Goal: Navigation & Orientation: Find specific page/section

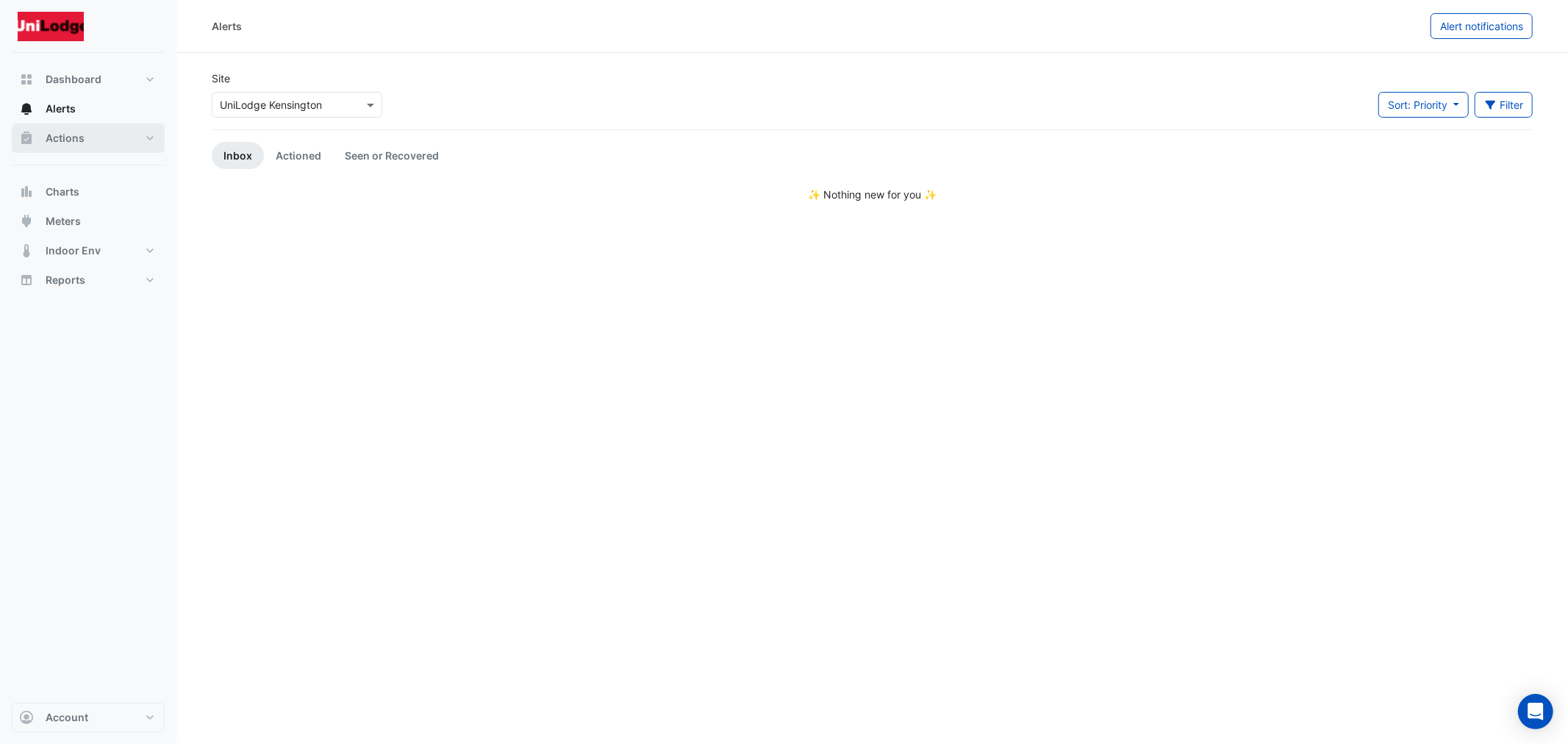
click at [65, 143] on span "Actions" at bounding box center [65, 138] width 39 height 15
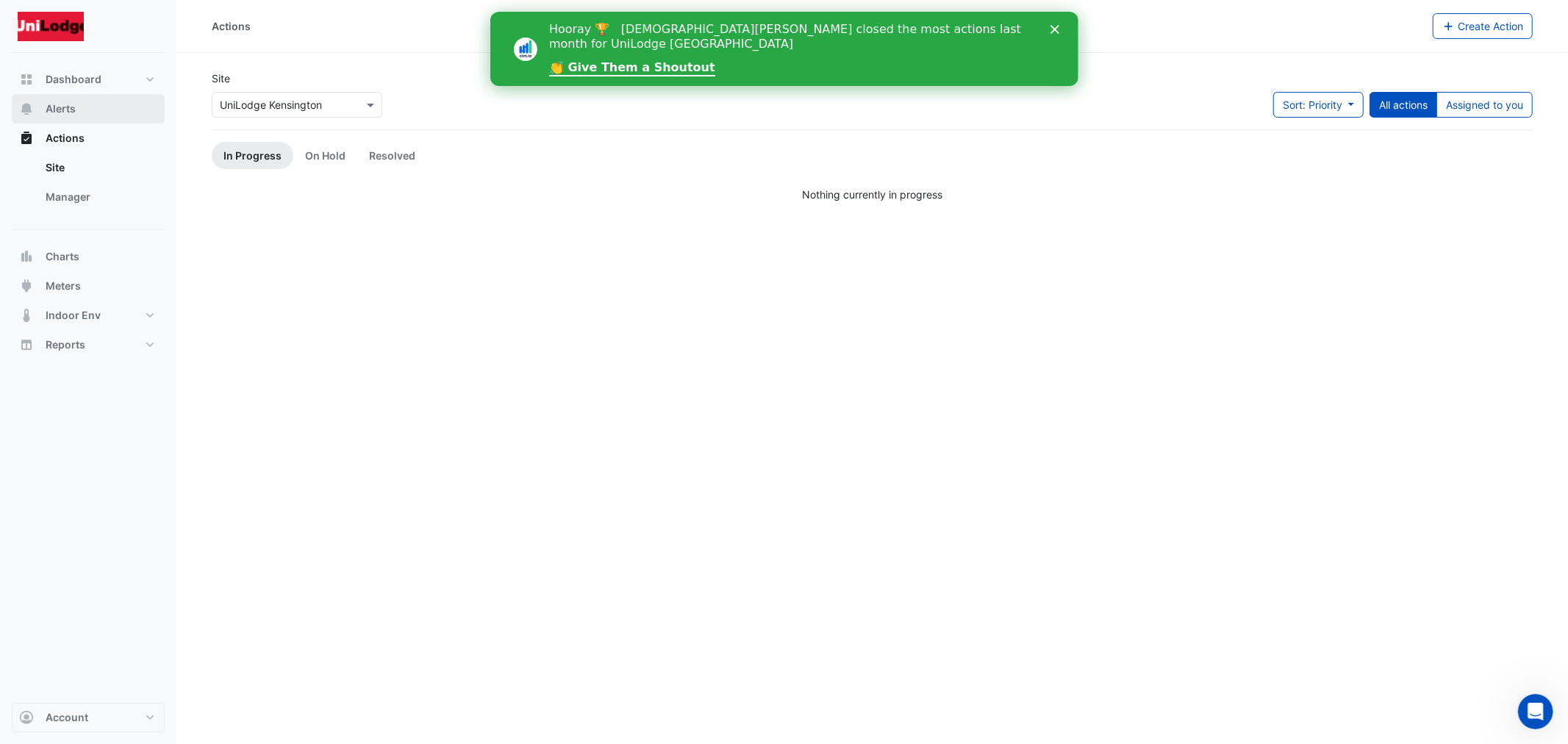
click at [74, 108] on span "Alerts" at bounding box center [61, 108] width 30 height 15
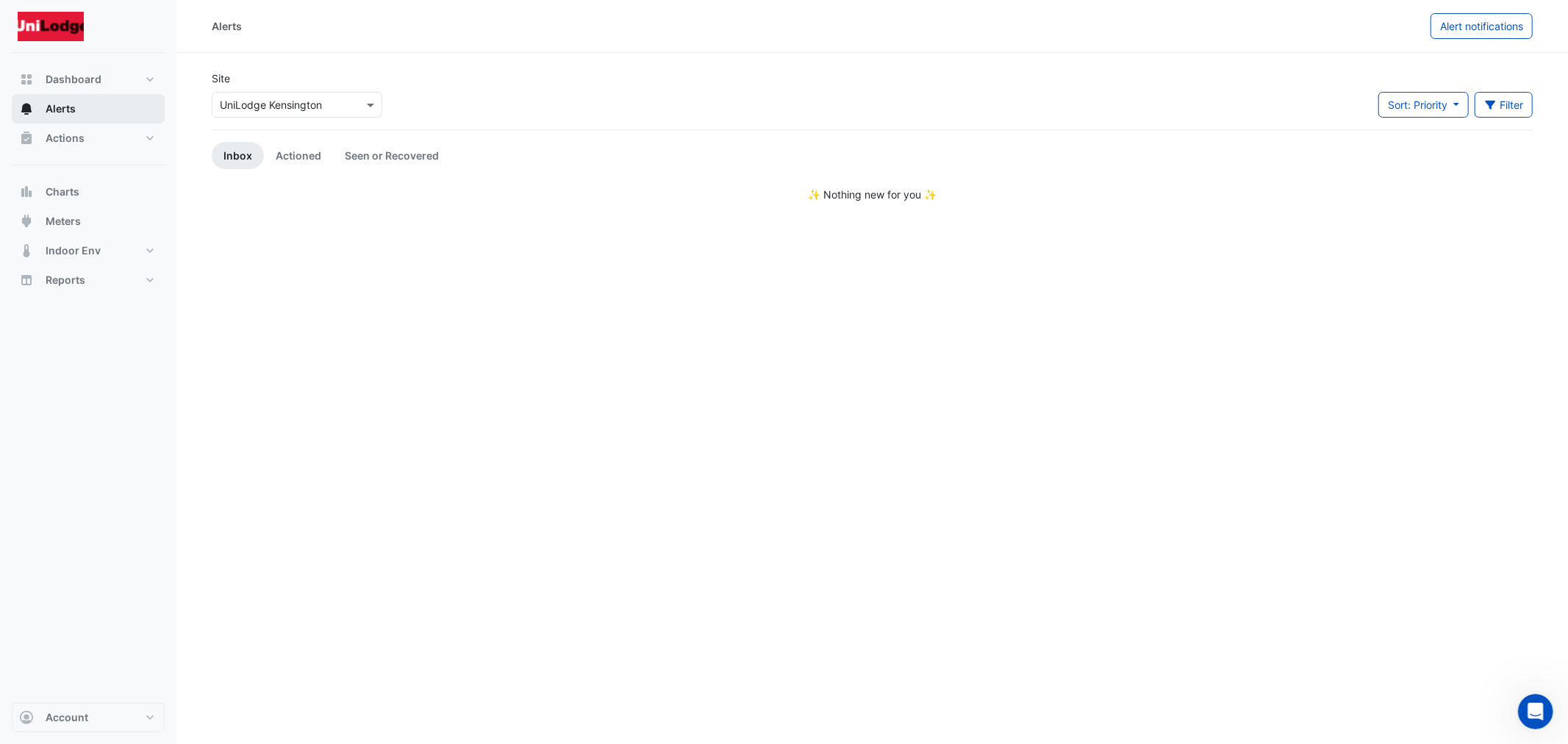
click at [77, 122] on button "Alerts" at bounding box center [88, 109] width 153 height 30
click at [84, 135] on span "Actions" at bounding box center [65, 138] width 39 height 15
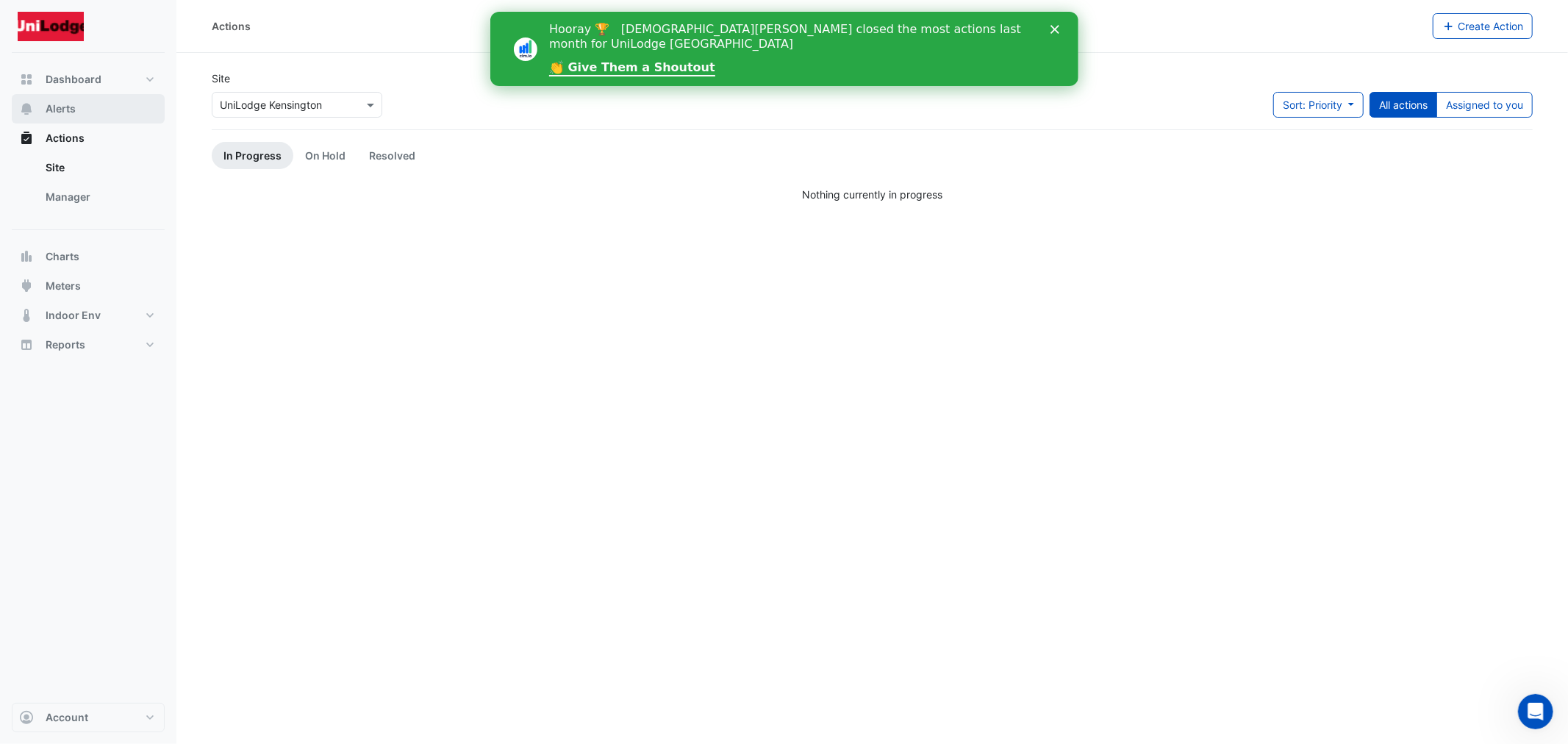
click at [65, 103] on span "Alerts" at bounding box center [61, 108] width 30 height 15
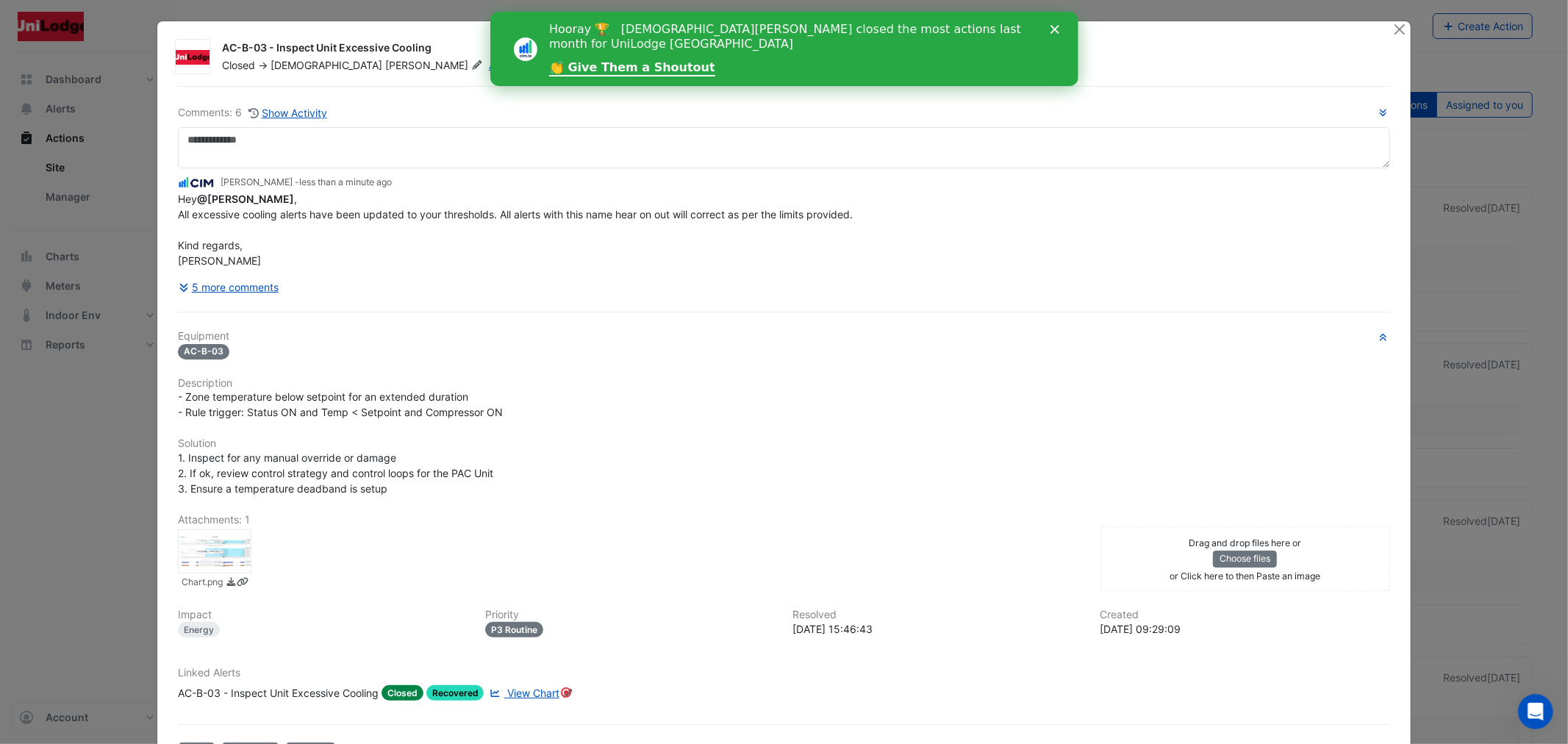
click at [1350, 116] on h6 "Comments: 6 Show Activity" at bounding box center [784, 112] width 1211 height 17
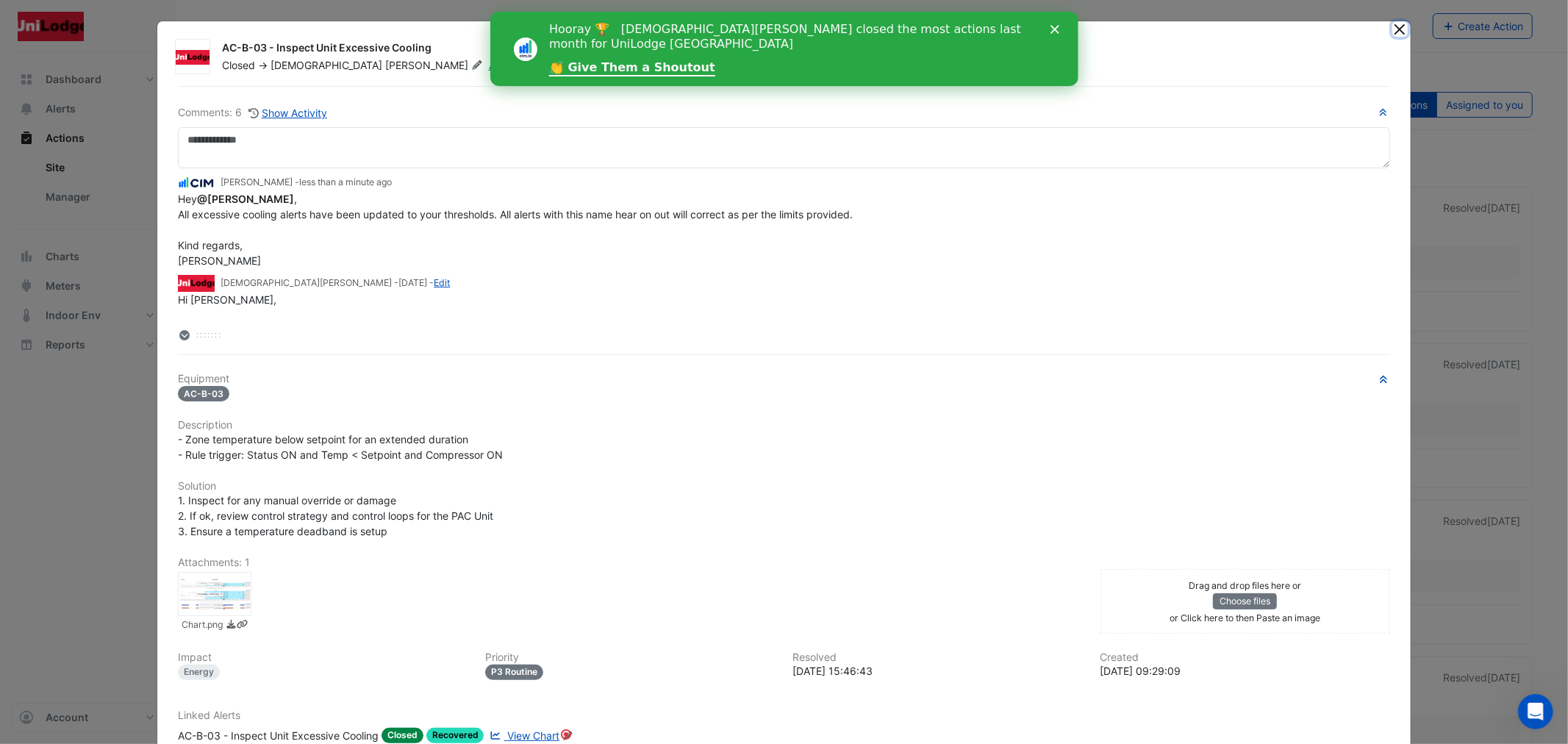
click at [1400, 23] on button "Close" at bounding box center [1400, 29] width 16 height 16
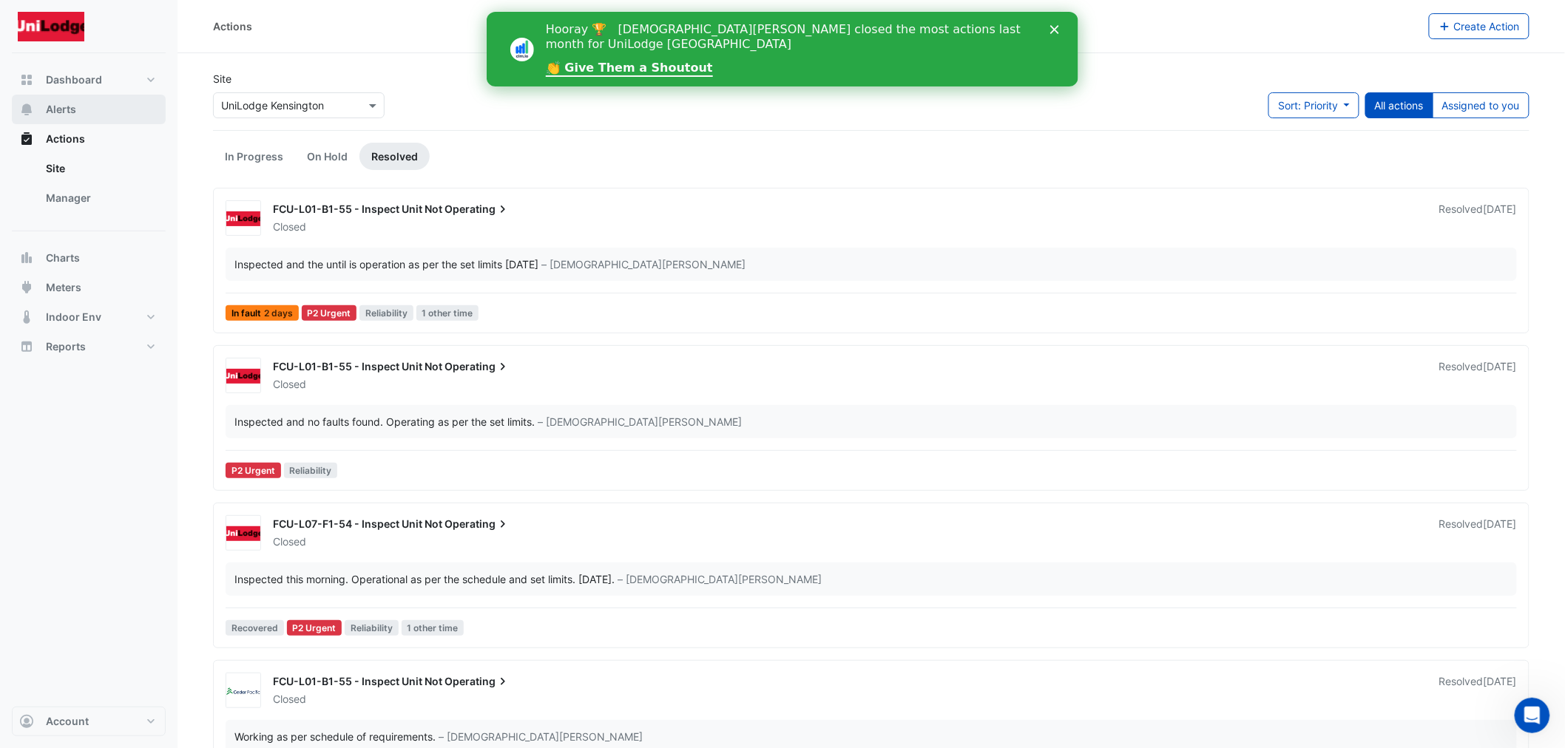
click at [86, 108] on button "Alerts" at bounding box center [89, 110] width 154 height 30
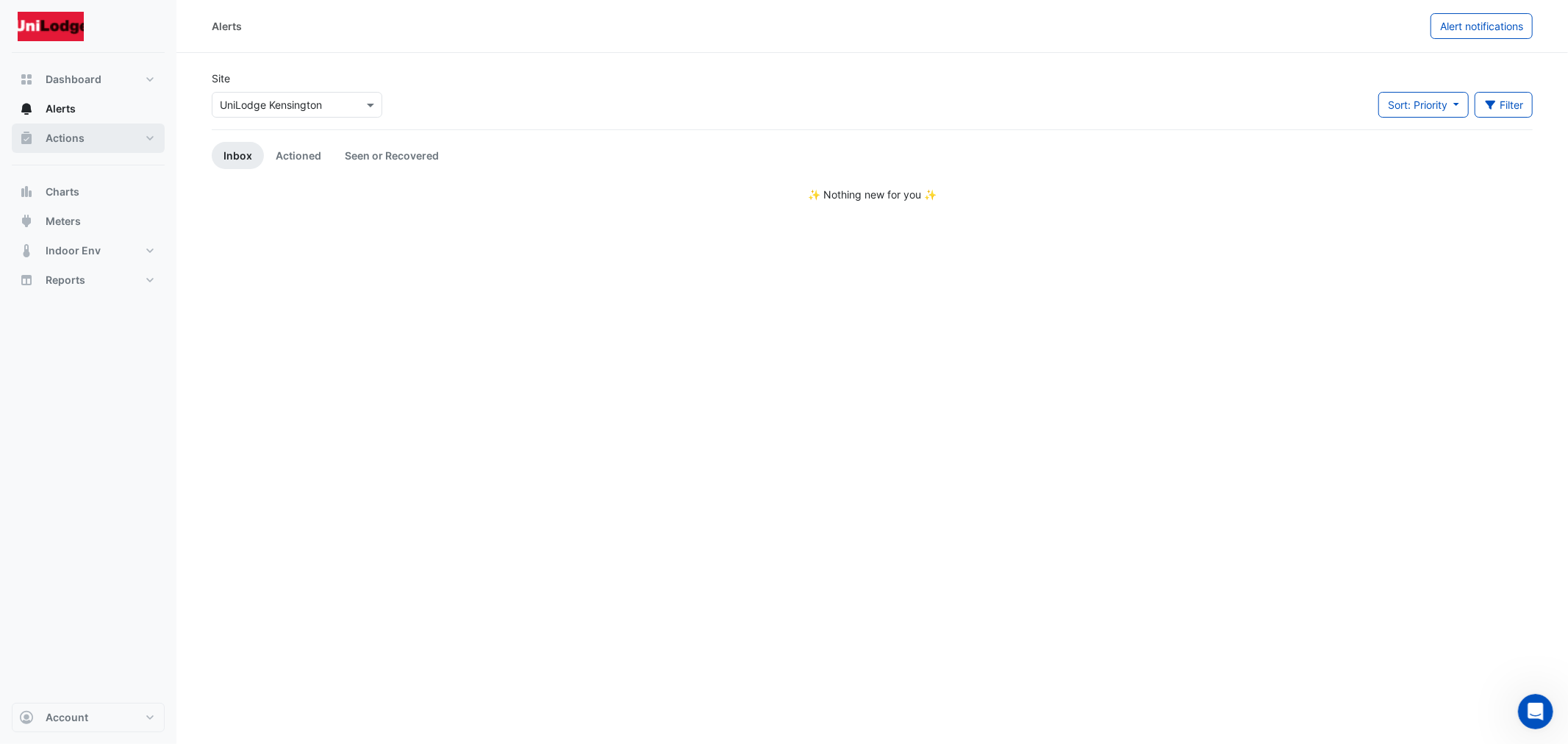
click at [79, 140] on span "Actions" at bounding box center [65, 138] width 39 height 15
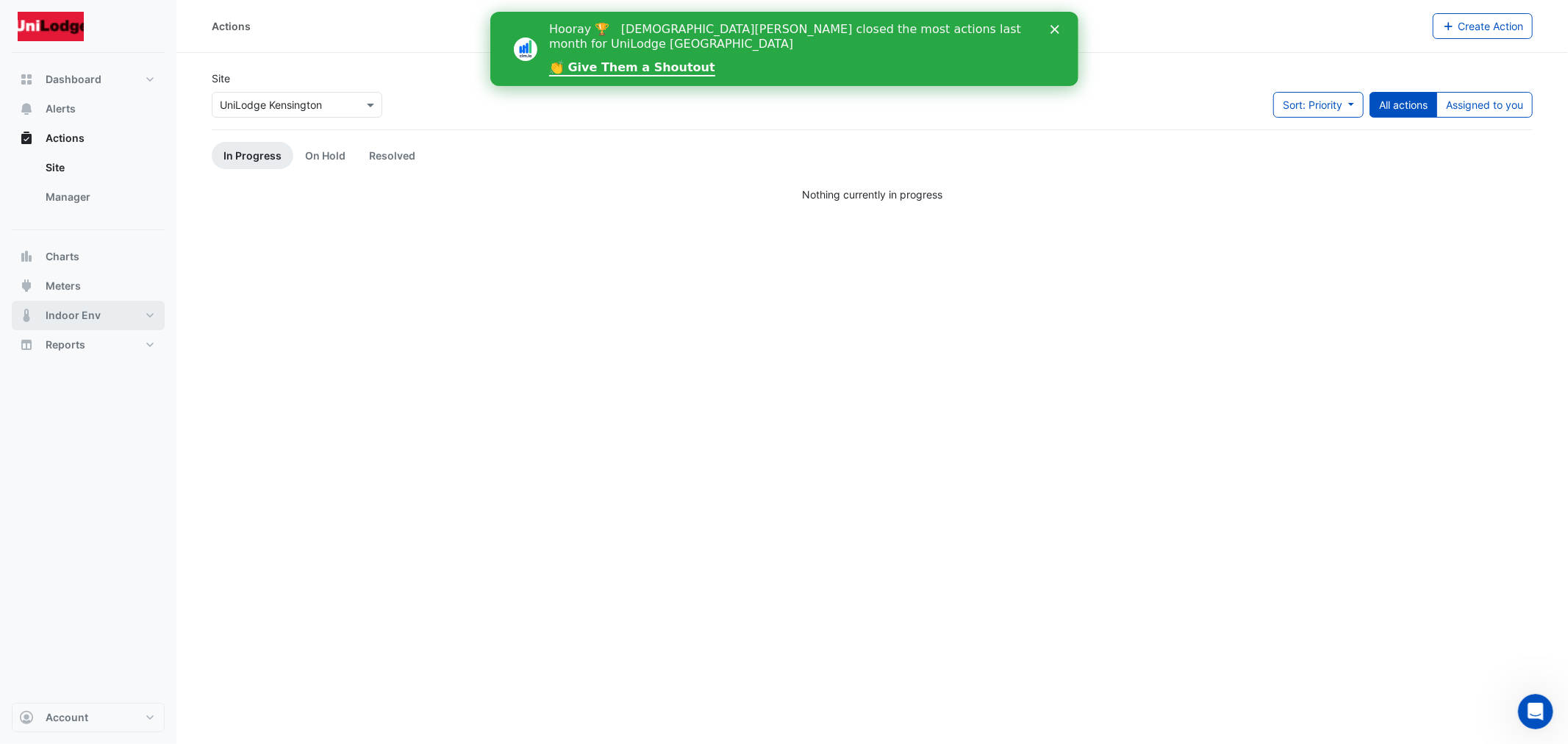
click at [81, 317] on span "Indoor Env" at bounding box center [73, 315] width 55 height 15
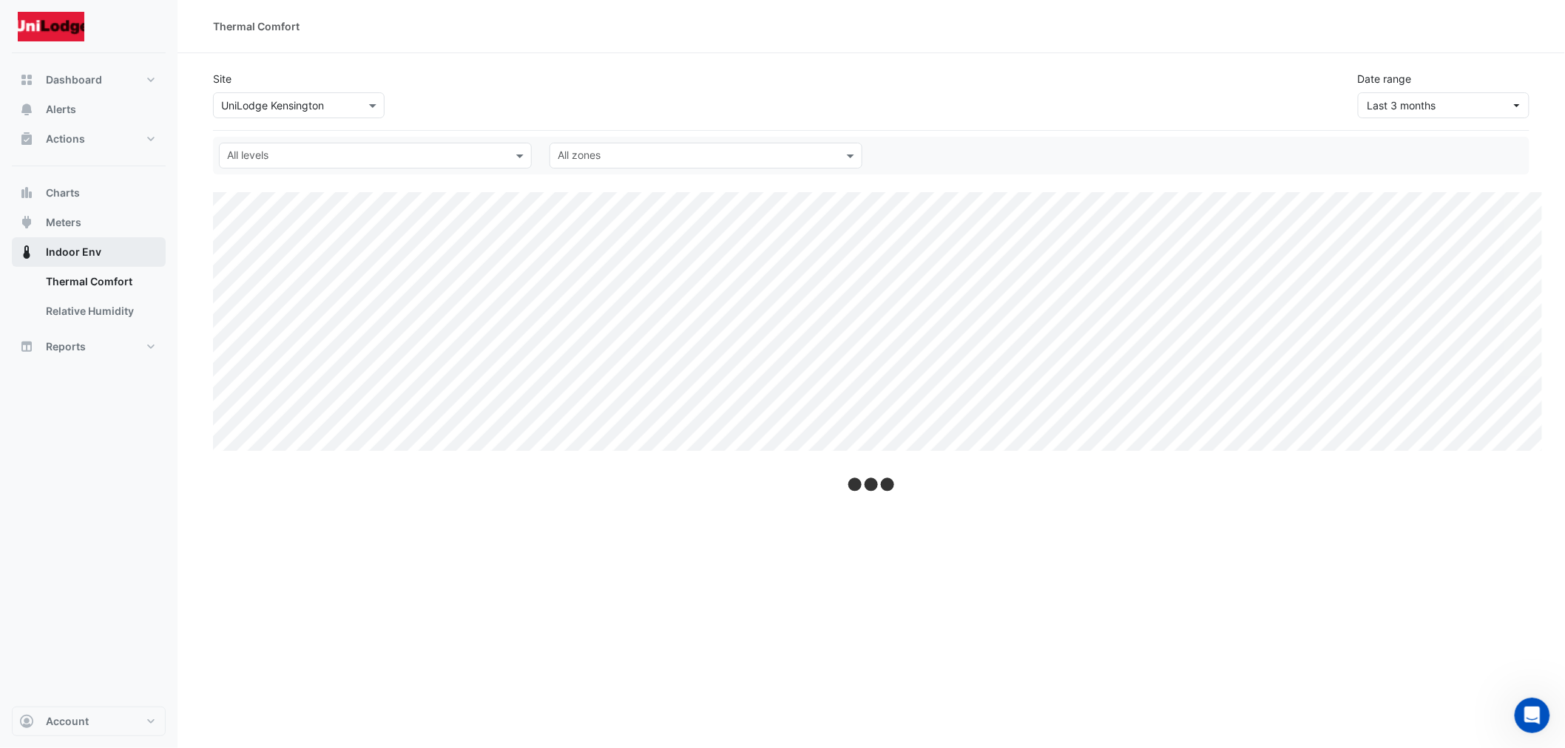
click at [85, 240] on button "Indoor Env" at bounding box center [89, 252] width 154 height 30
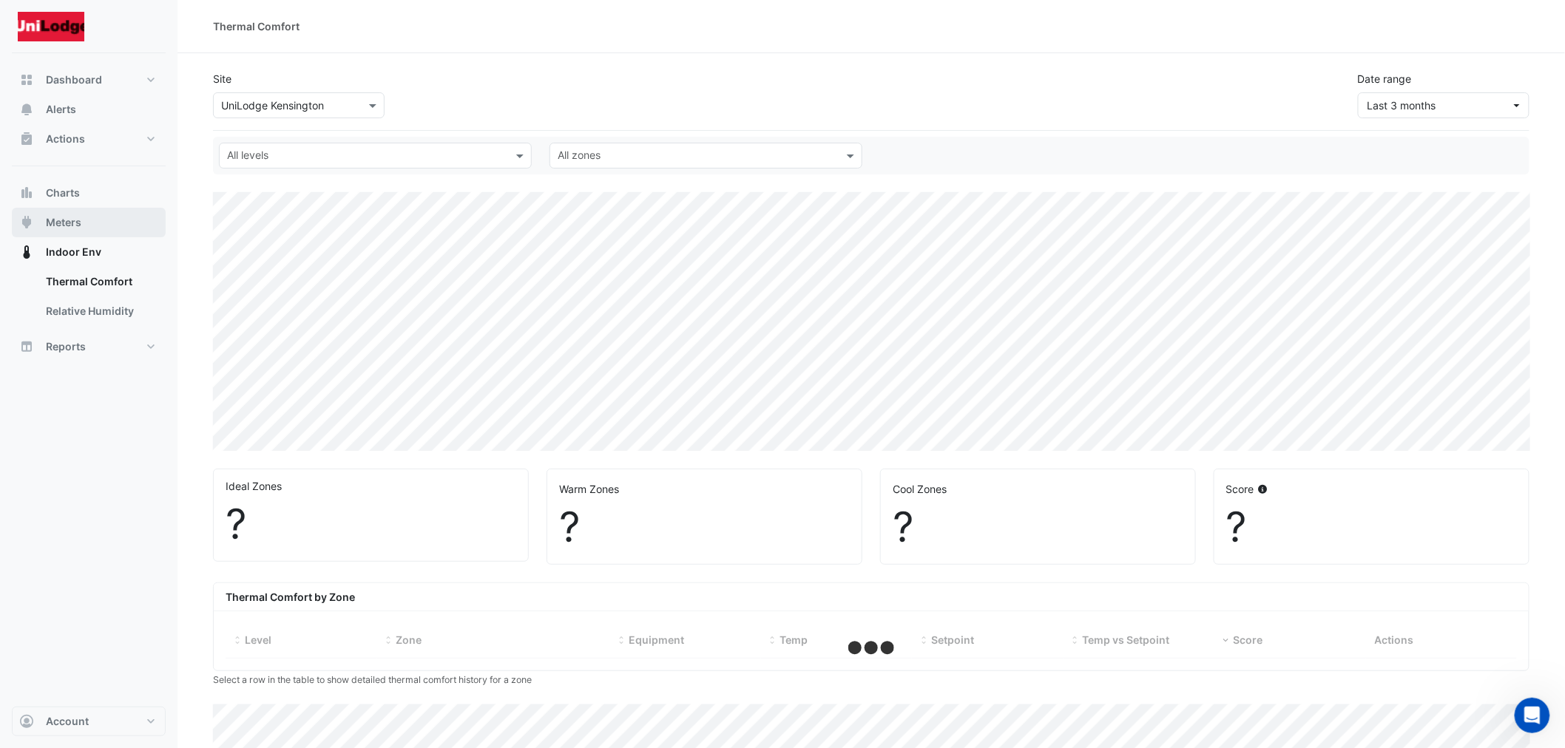
click at [84, 217] on button "Meters" at bounding box center [89, 223] width 154 height 30
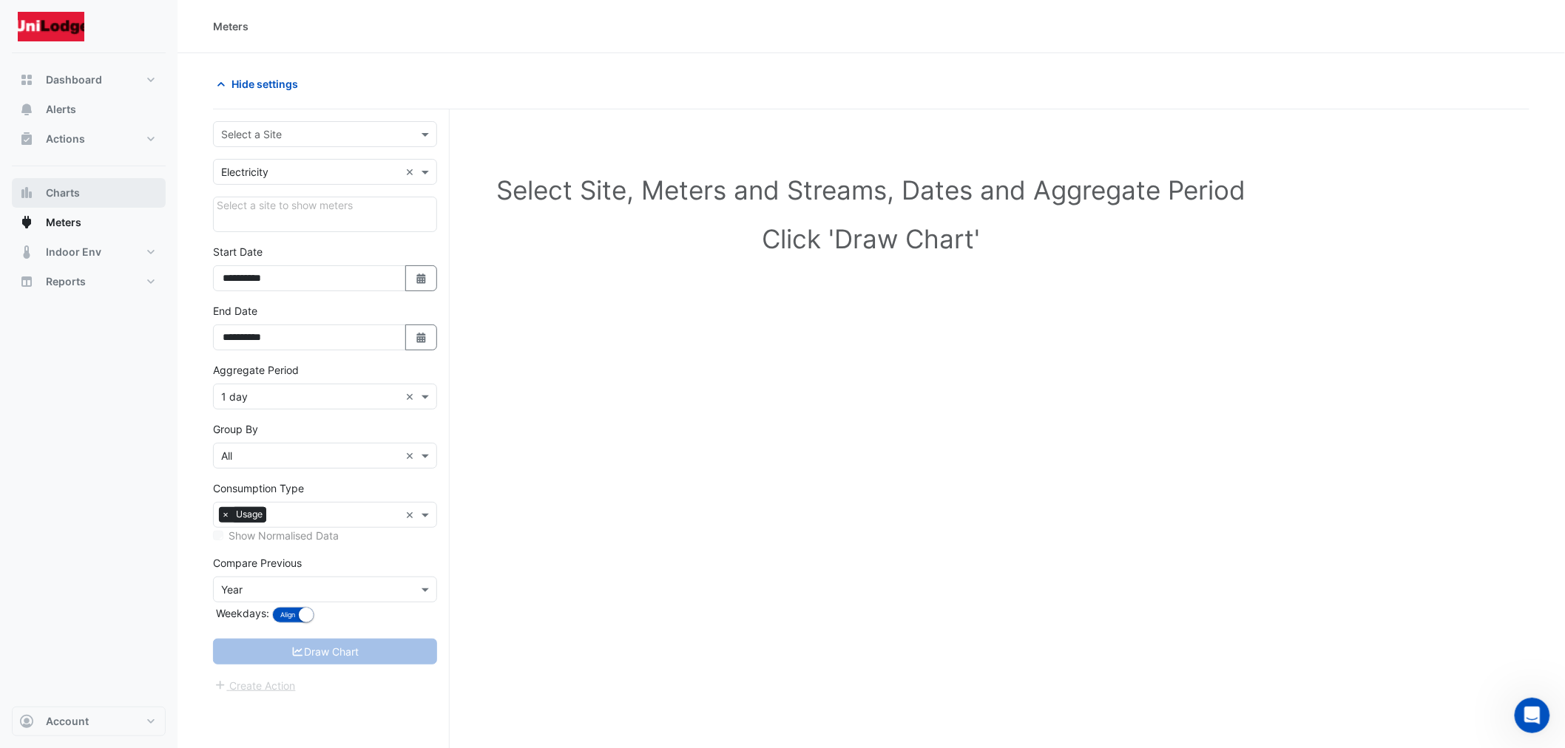
click at [89, 195] on button "Charts" at bounding box center [89, 193] width 154 height 30
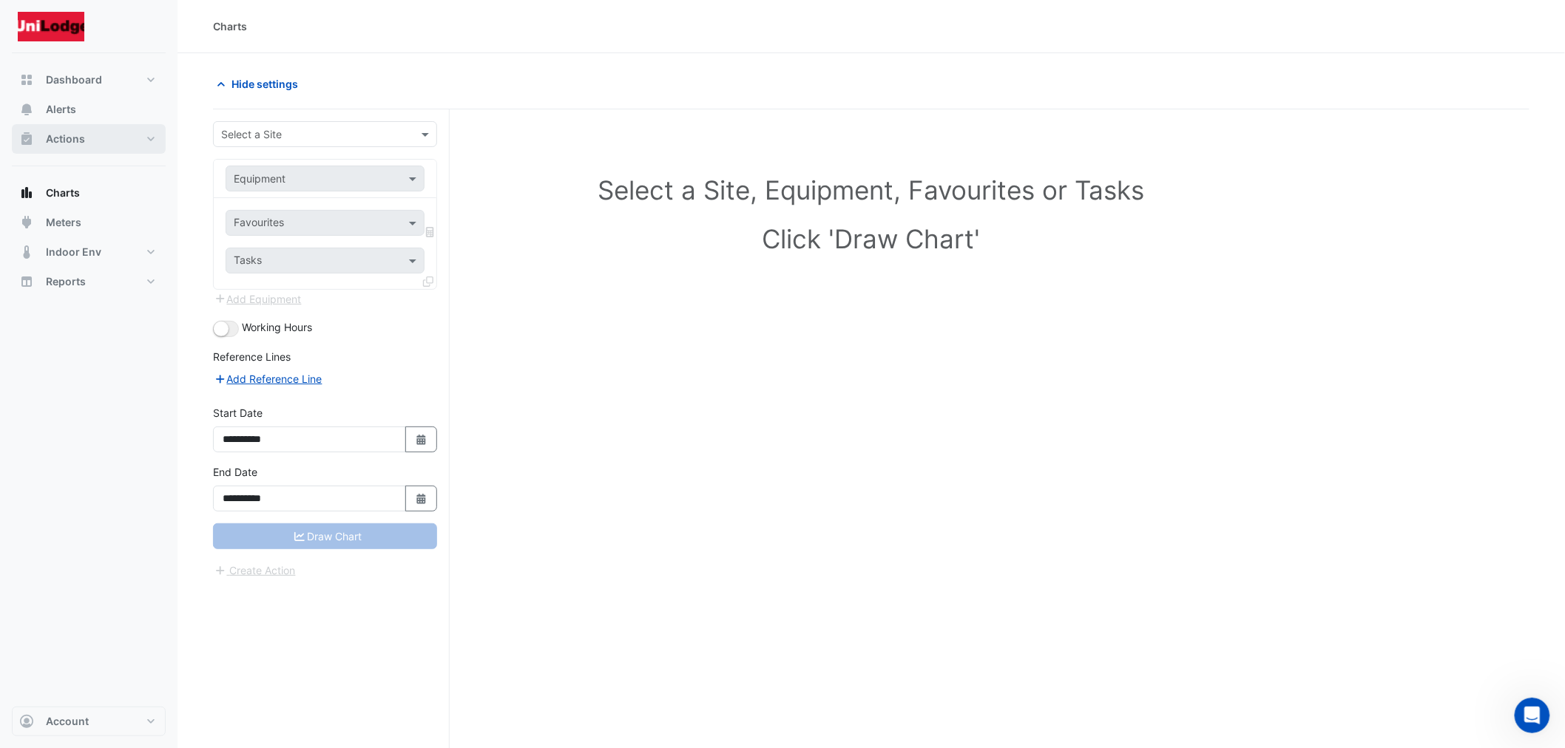
click at [89, 143] on button "Actions" at bounding box center [89, 139] width 154 height 30
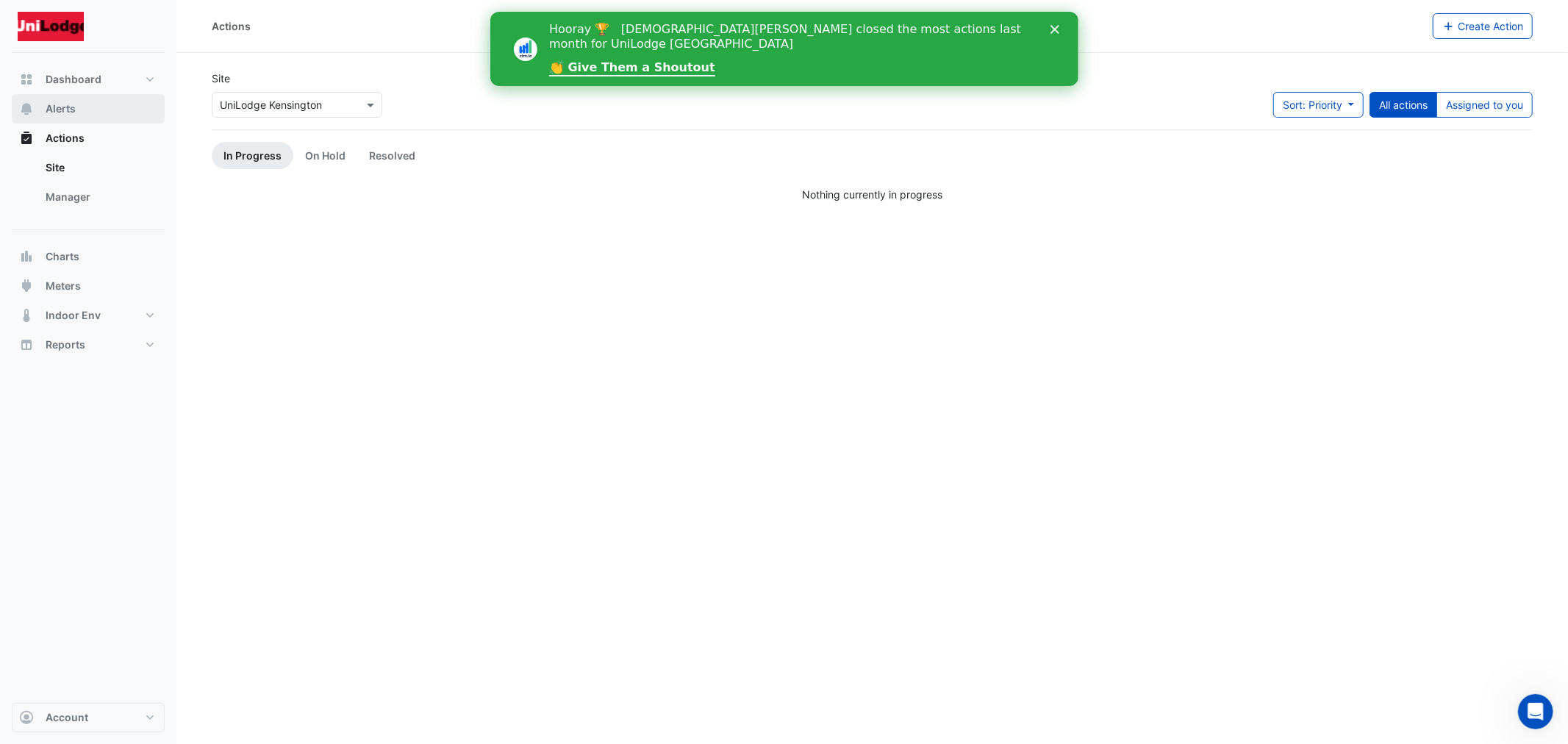
click at [65, 111] on span "Alerts" at bounding box center [61, 108] width 30 height 15
